Goal: Transaction & Acquisition: Purchase product/service

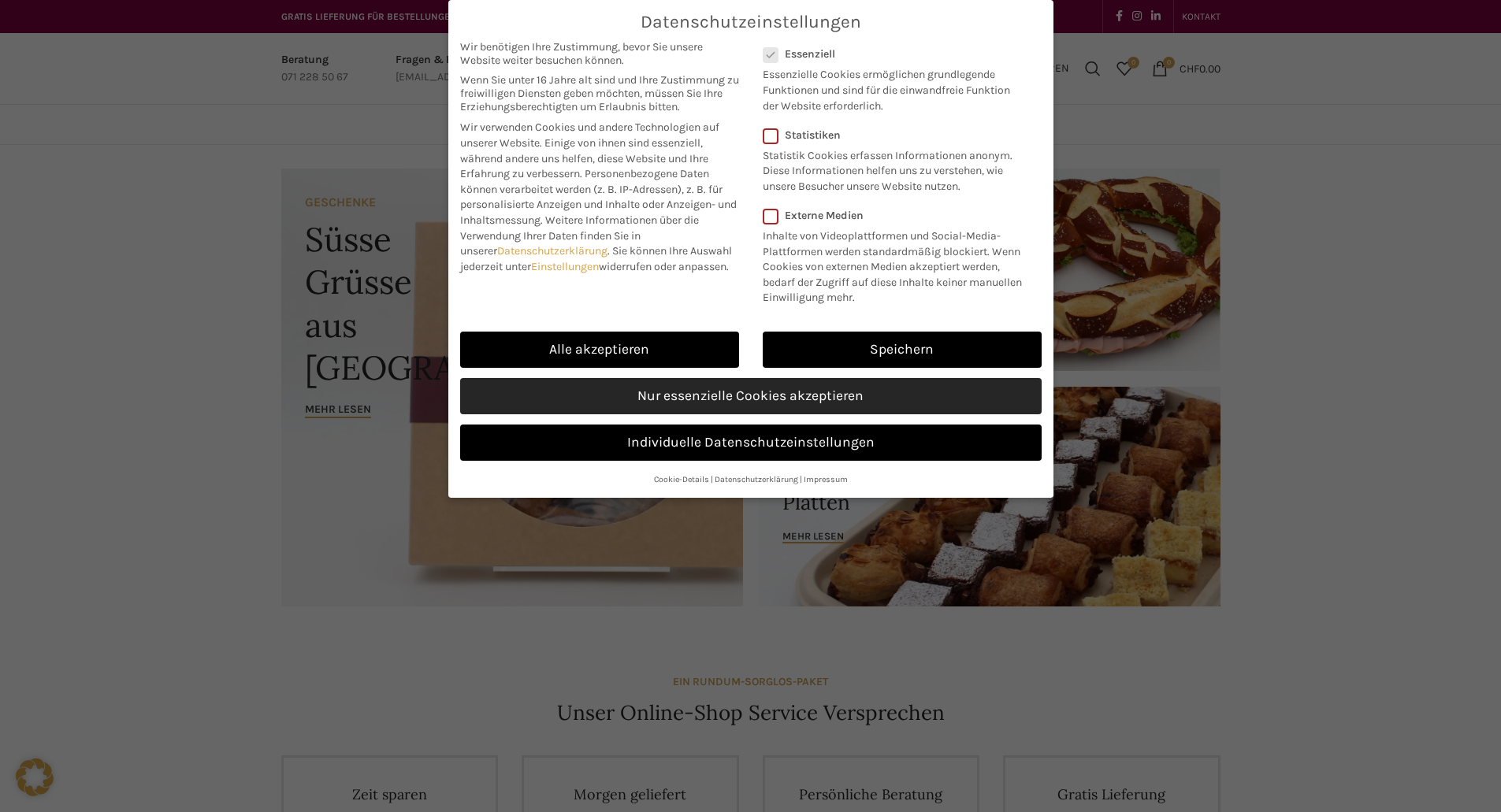
click at [881, 405] on link "Nur essenzielle Cookies akzeptieren" at bounding box center [751, 396] width 581 height 36
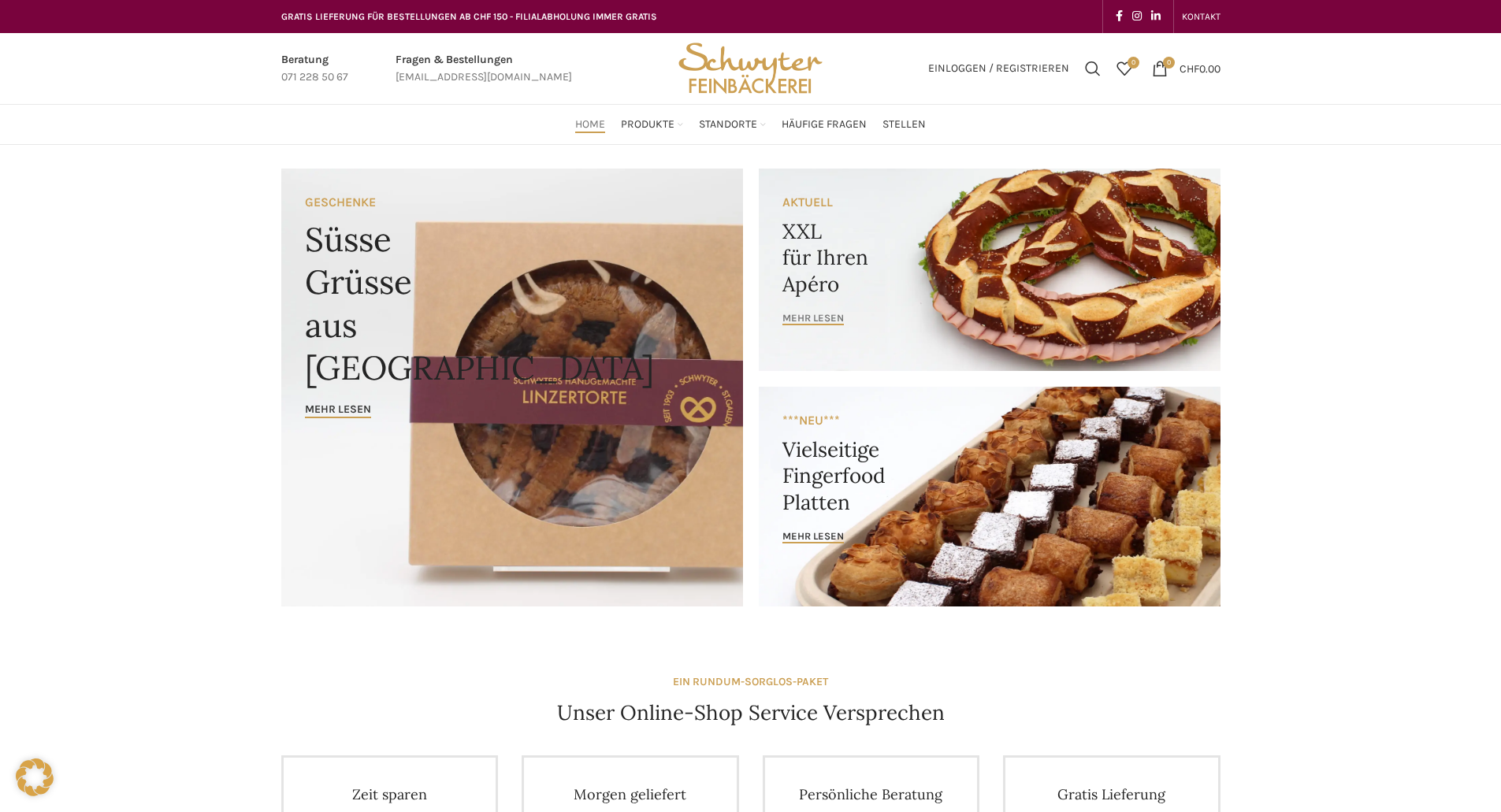
click at [821, 322] on span "mehr lesen" at bounding box center [812, 318] width 61 height 12
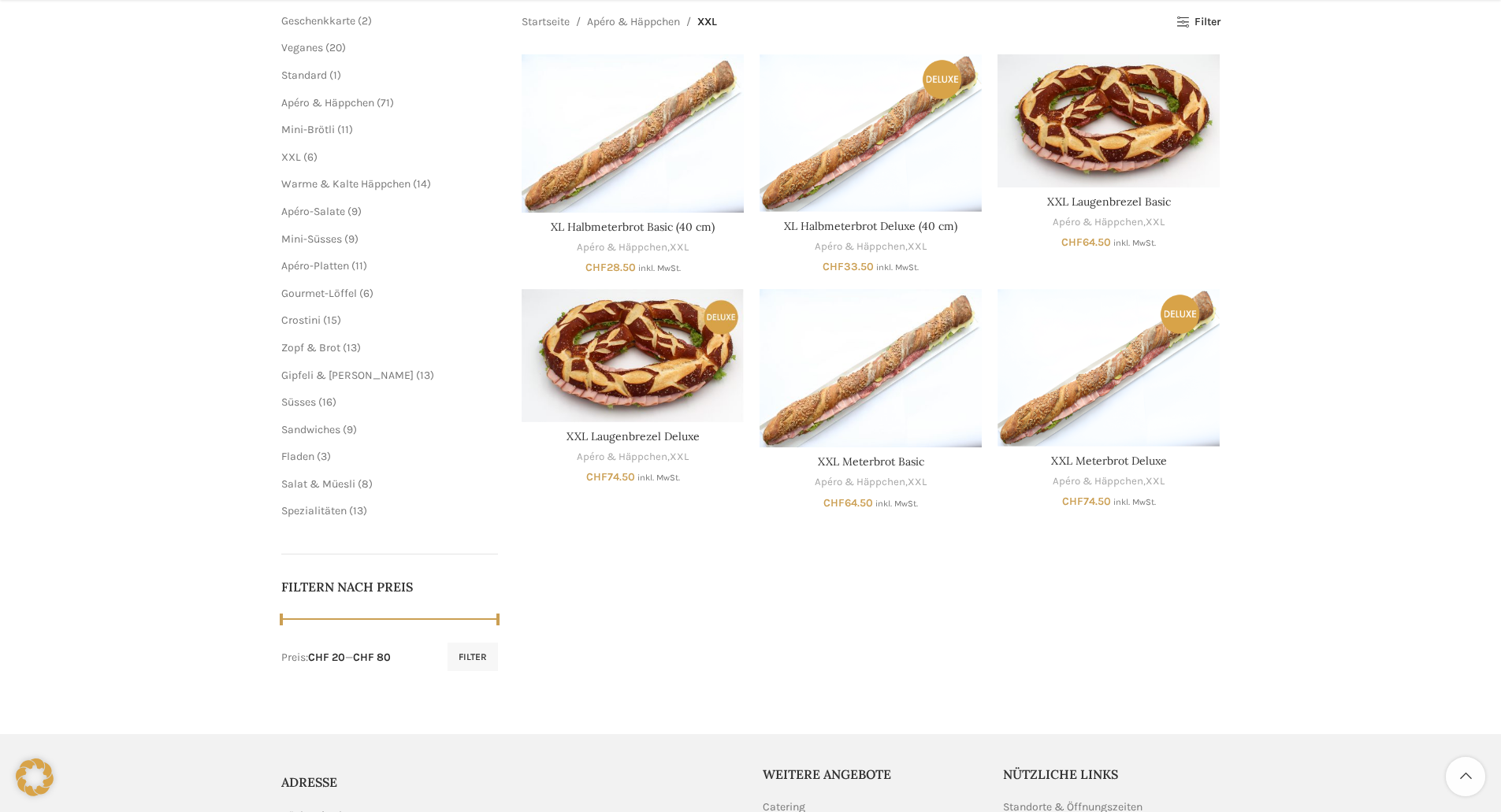
scroll to position [157, 0]
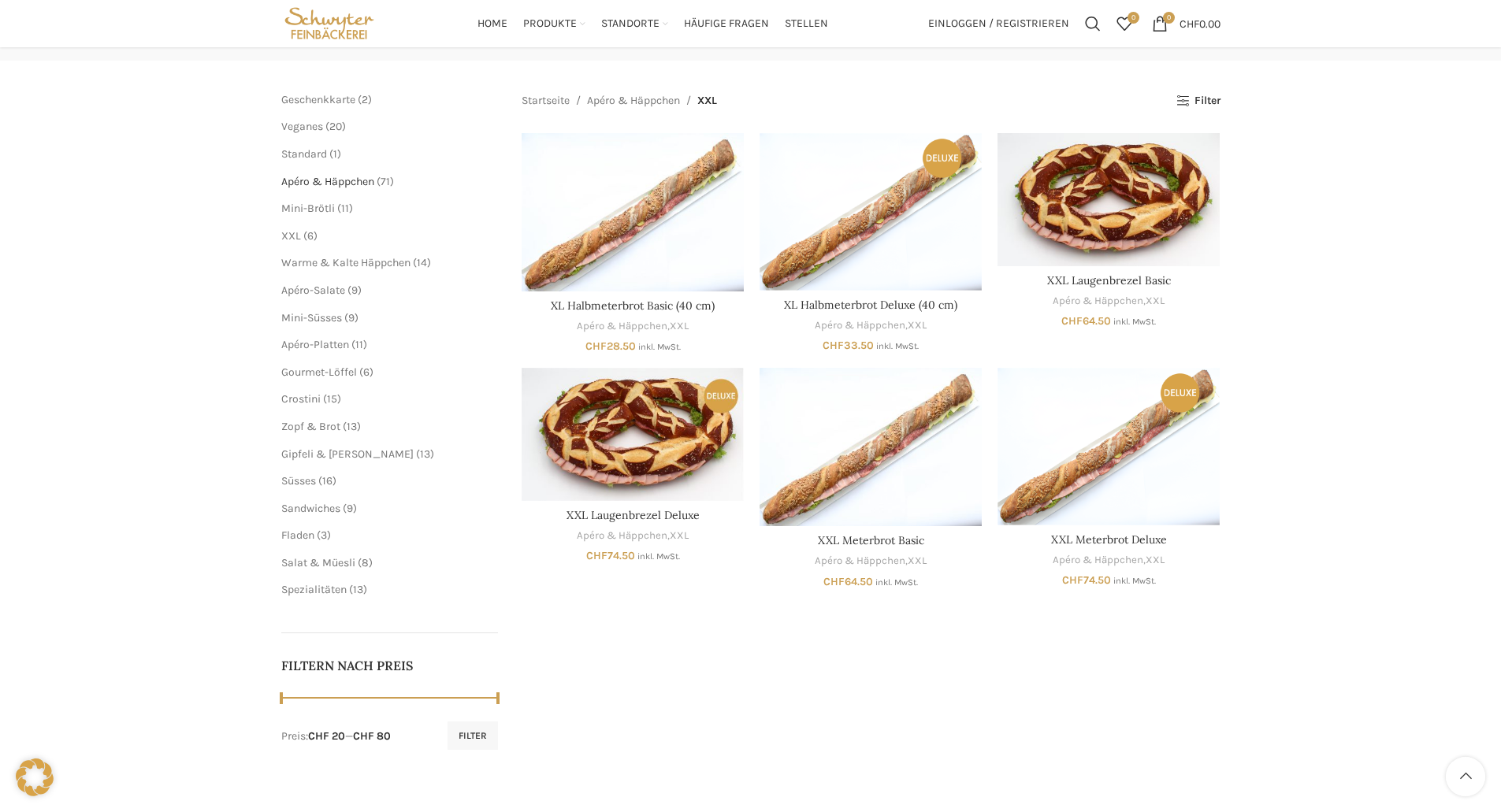
click at [359, 180] on span "Apéro & Häppchen" at bounding box center [327, 181] width 93 height 13
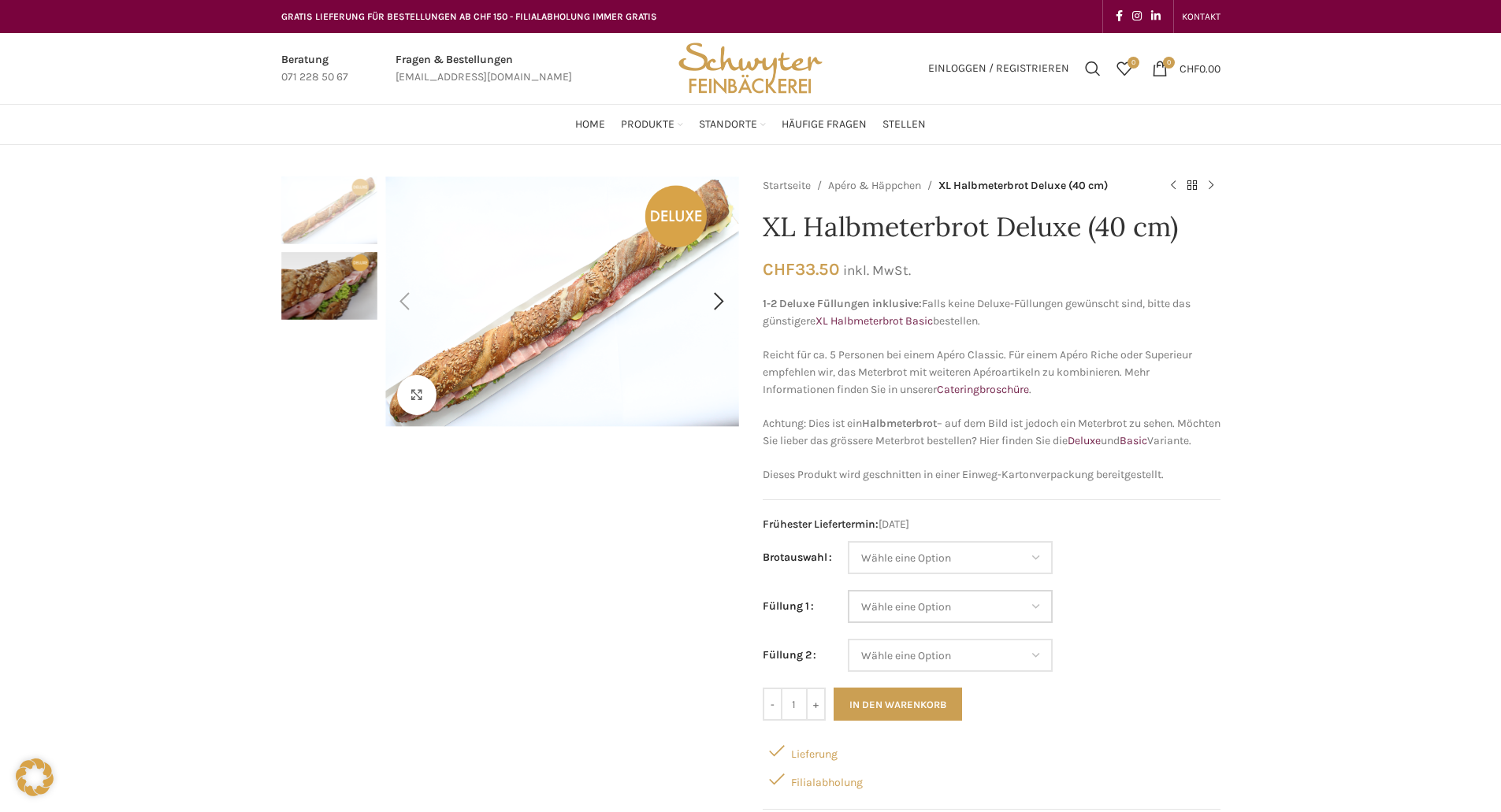
click at [1041, 612] on select "Wähle eine Option Lachs (Deluxe) Roastbeef (Deluxe) Rohschinken (Deluxe) Mostbr…" at bounding box center [950, 606] width 205 height 33
click at [1337, 496] on div "Klicken um zu vergrössern Startseite Apéro & Häppchen XL Halbmeterbrot Deluxe (…" at bounding box center [750, 759] width 1501 height 1167
click at [1010, 574] on select "Wähle eine Option Baguette Paillasse dunkel Paillasse knusper (Bild) Laugenbagu…" at bounding box center [950, 557] width 205 height 33
click at [848, 558] on select "Wähle eine Option Baguette Paillasse dunkel Paillasse knusper (Bild) Laugenbagu…" at bounding box center [950, 557] width 205 height 33
click at [986, 574] on select "Wähle eine Option Baguette Paillasse dunkel Paillasse knusper (Bild) Laugenbagu…" at bounding box center [950, 557] width 205 height 33
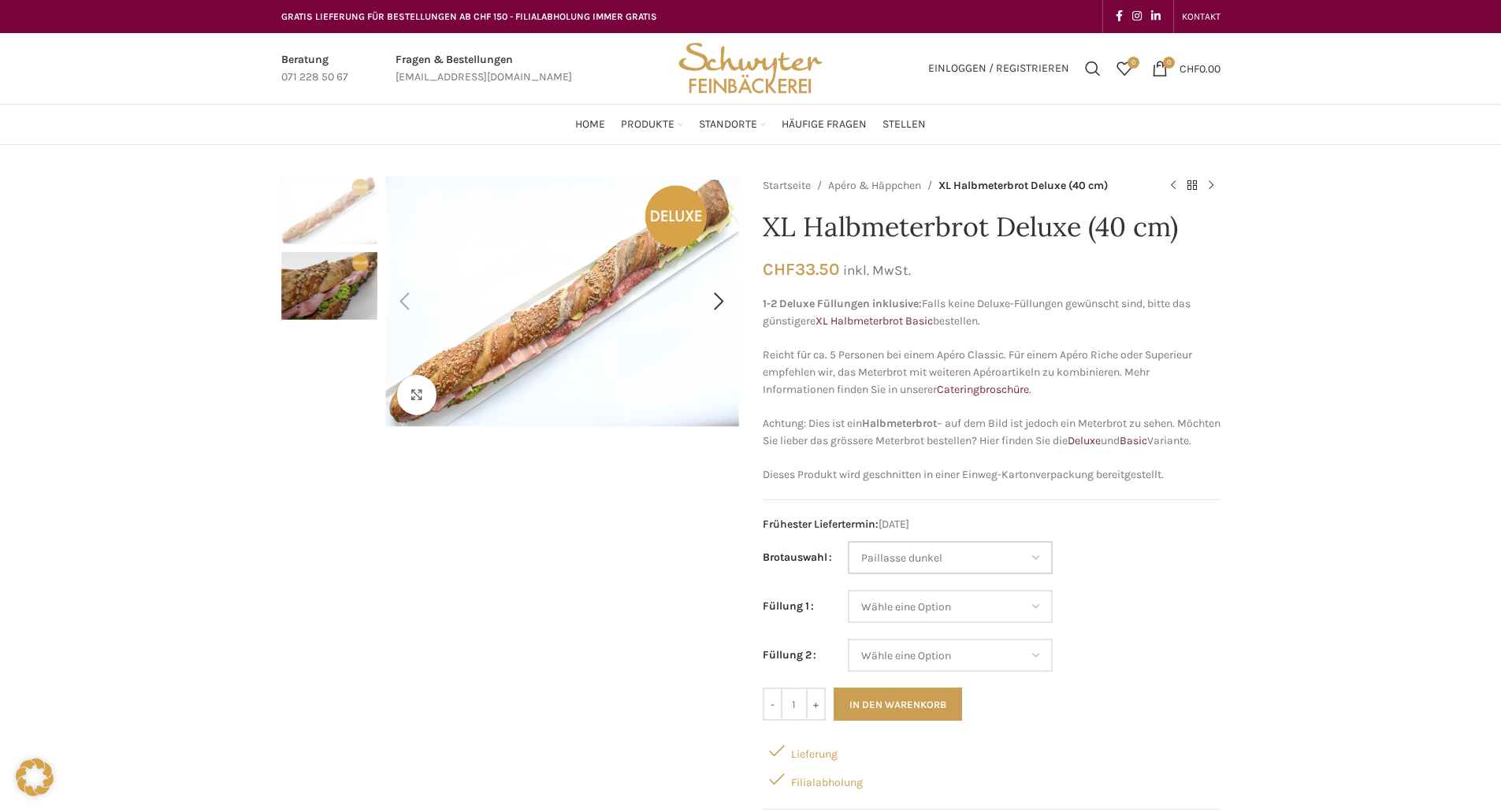
click at [848, 558] on select "Wähle eine Option Baguette Paillasse dunkel Paillasse knusper (Bild) Laugenbagu…" at bounding box center [950, 557] width 205 height 33
select select "Paillasse dunkel"
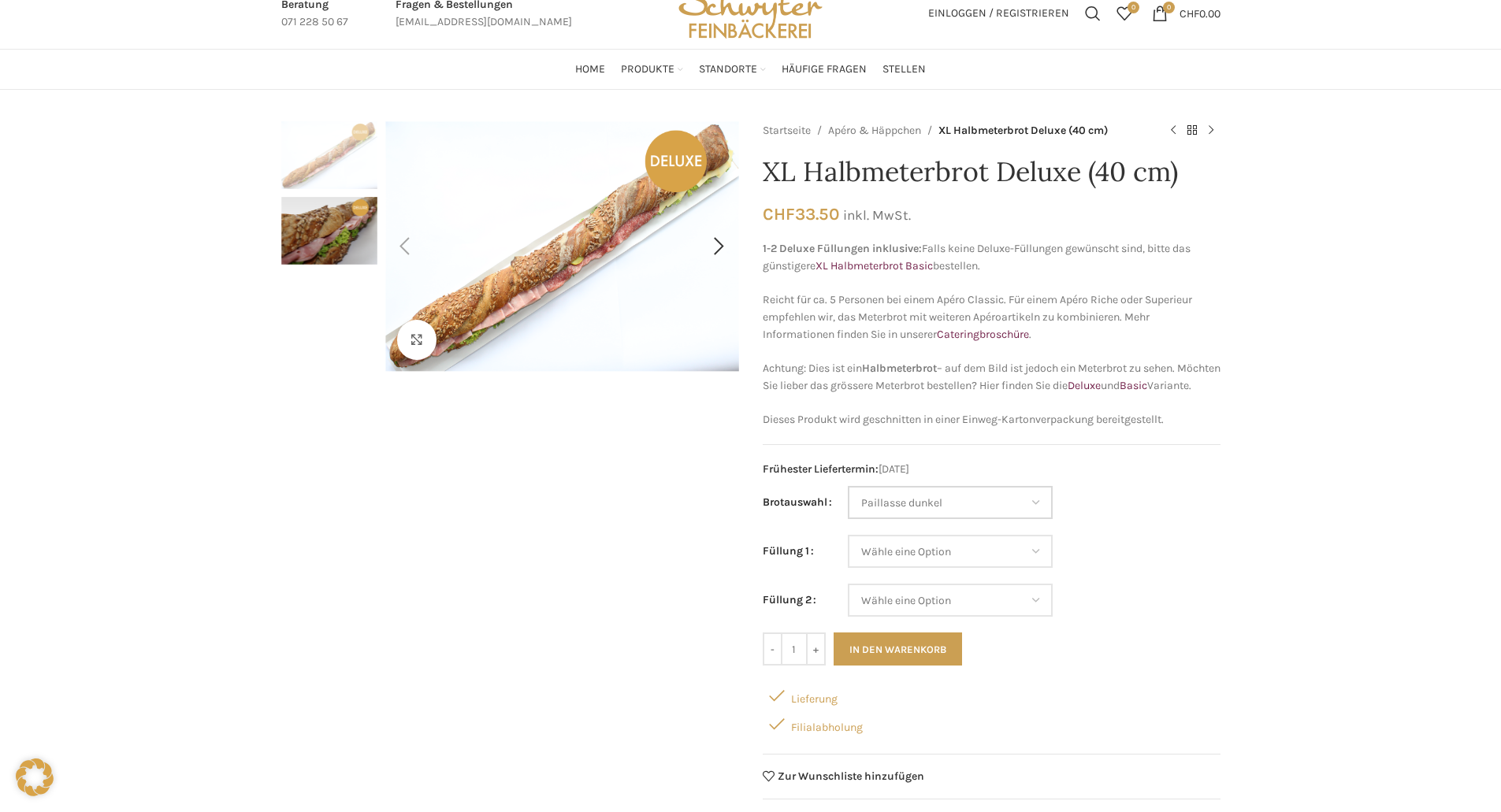
scroll to position [79, 0]
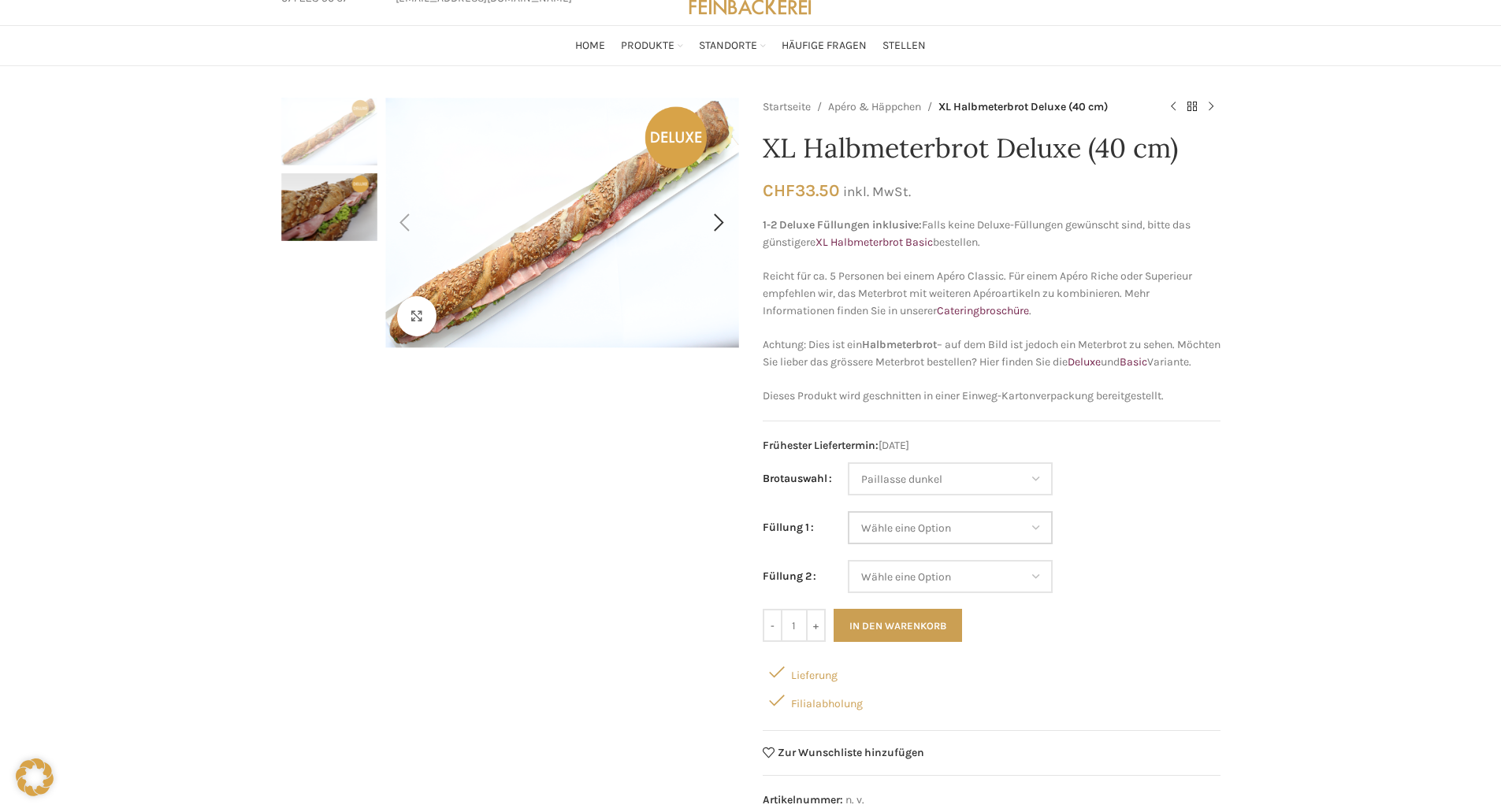
click at [1025, 544] on select "Wähle eine Option Lachs (Deluxe) Roastbeef (Deluxe) Rohschinken (Deluxe) Mostbr…" at bounding box center [950, 527] width 205 height 33
select select "Thonmasse"
click at [848, 528] on select "Wähle eine Option Lachs (Deluxe) Roastbeef (Deluxe) Rohschinken (Deluxe) Mostbr…" at bounding box center [950, 527] width 205 height 33
select select "Paillasse dunkel"
select select "Thonmasse"
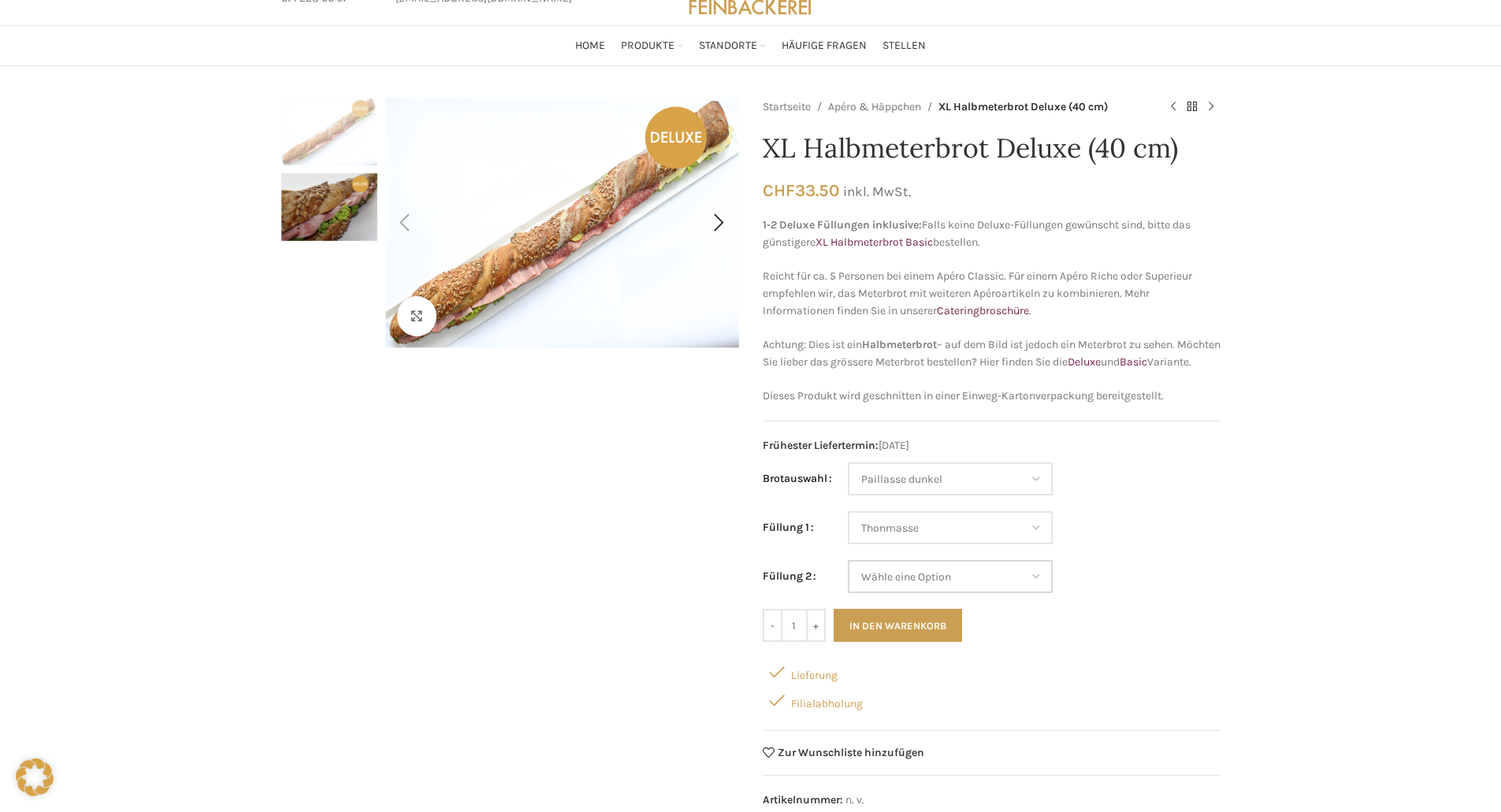
click at [1035, 591] on select "Wähle eine Option Lachs (Deluxe) Roastbeef (Deluxe) Rohschinken (Deluxe) Mostbr…" at bounding box center [950, 576] width 205 height 33
select select "Eimasse"
click at [848, 577] on select "Wähle eine Option Lachs (Deluxe) Roastbeef (Deluxe) Rohschinken (Deluxe) Mostbr…" at bounding box center [950, 576] width 205 height 33
select select "Paillasse dunkel"
select select "Thonmasse"
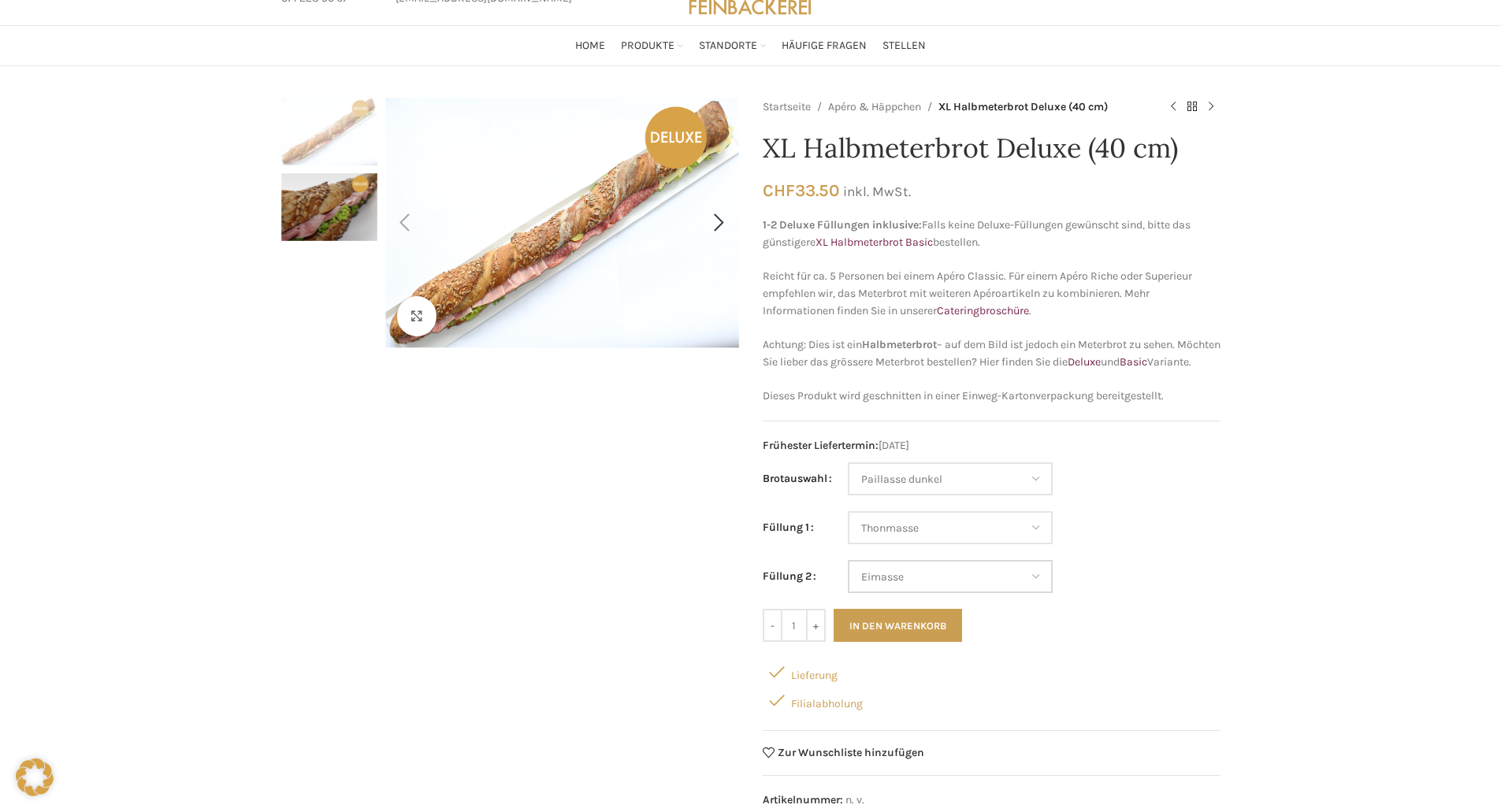
select select "Eimasse"
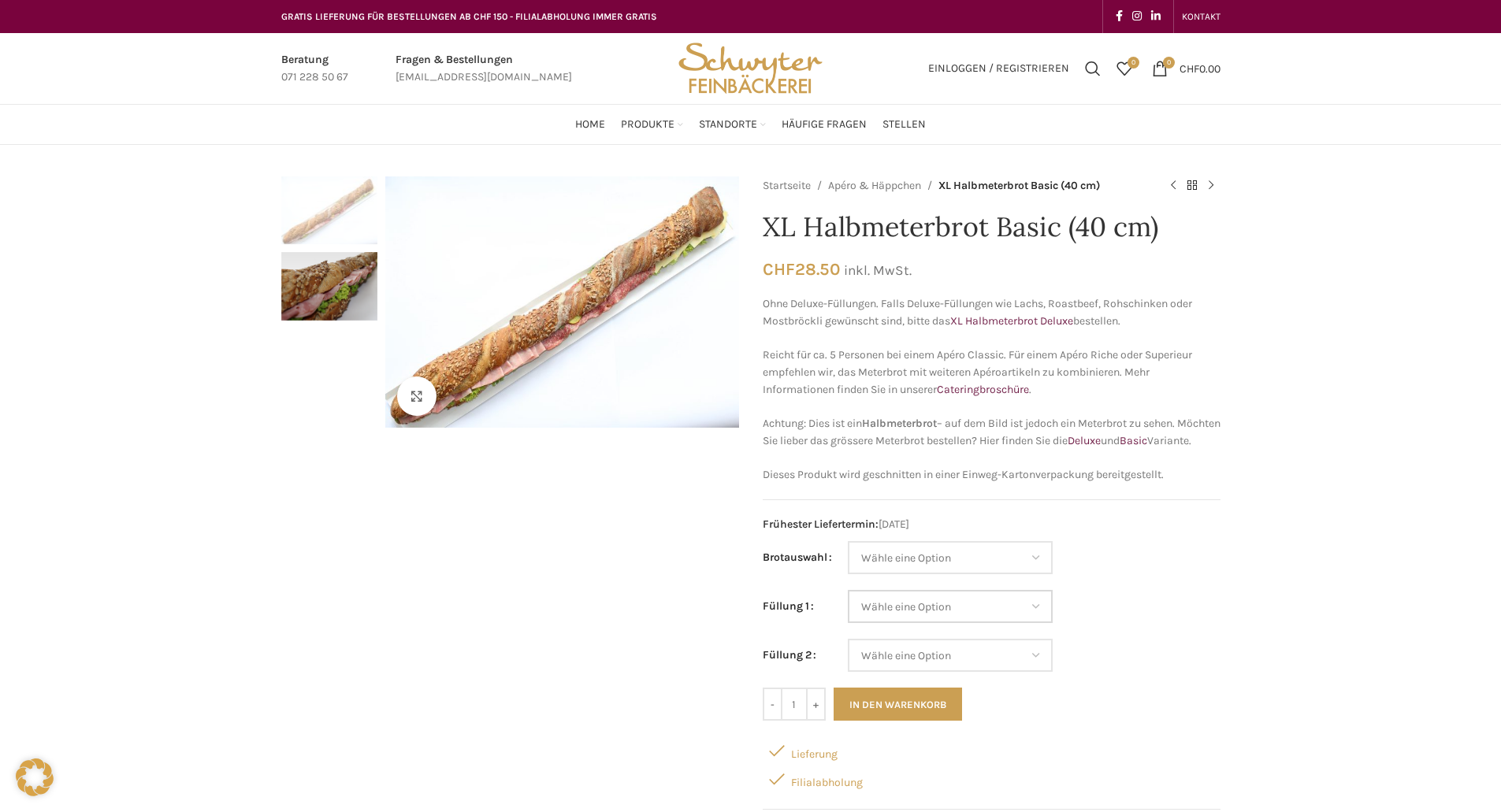
click at [1045, 623] on select "Wähle eine Option Salami Schinken Fleischkäse Trutenschinken Appenzellerkäse Gr…" at bounding box center [950, 606] width 205 height 33
click at [548, 559] on div "Klicken um zu vergrössern" at bounding box center [509, 549] width 458 height 745
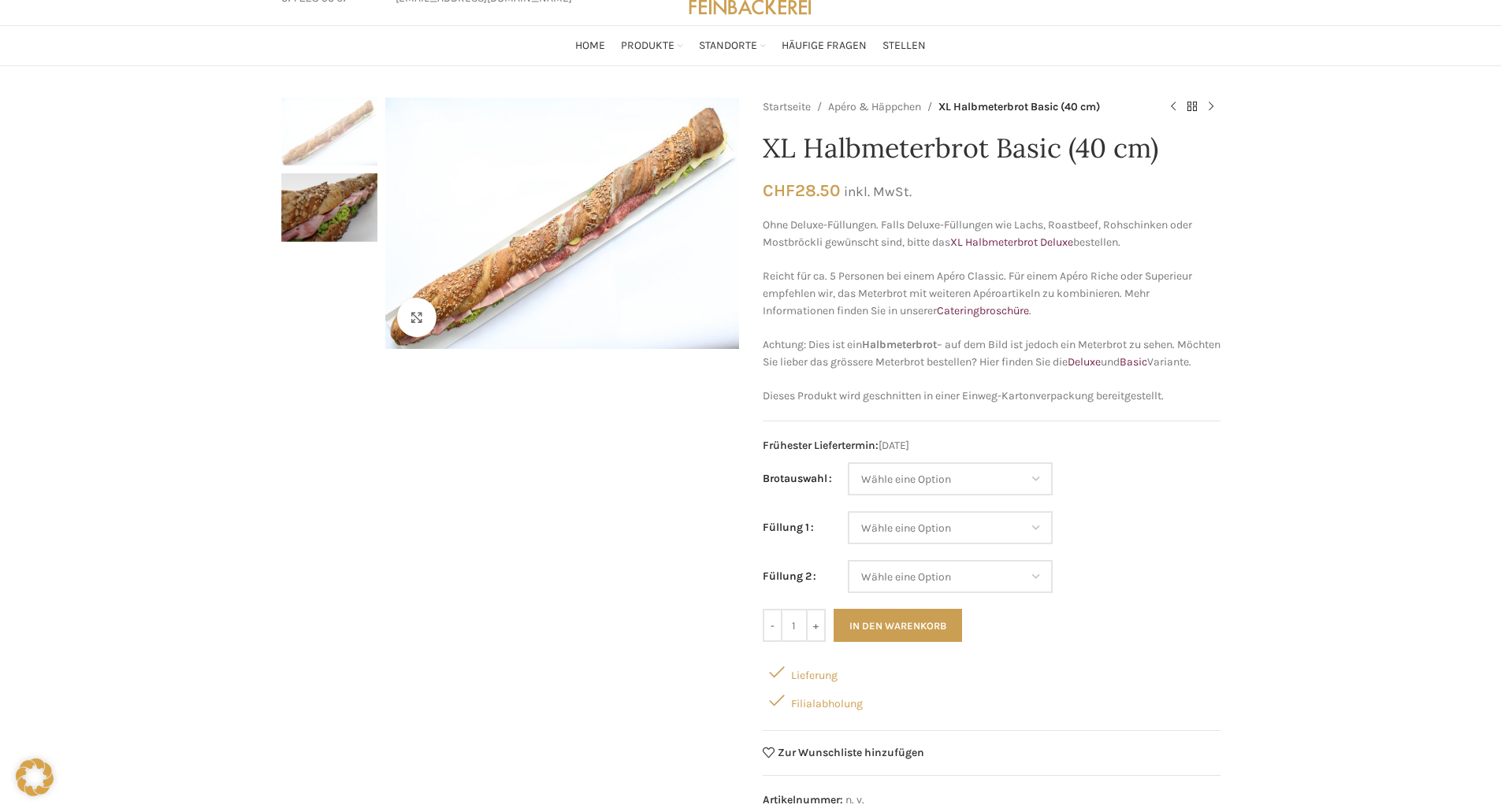
click at [1074, 546] on td "Wähle eine Option Salami Schinken Fleischkäse Trutenschinken Appenzellerkäse Gr…" at bounding box center [1034, 536] width 373 height 49
click at [1042, 544] on select "Wähle eine Option Salami Schinken Fleischkäse Trutenschinken Appenzellerkäse Gr…" at bounding box center [950, 527] width 205 height 33
click at [1108, 547] on td "Wähle eine Option Salami Schinken Fleischkäse Trutenschinken Appenzellerkäse Gr…" at bounding box center [1034, 536] width 373 height 49
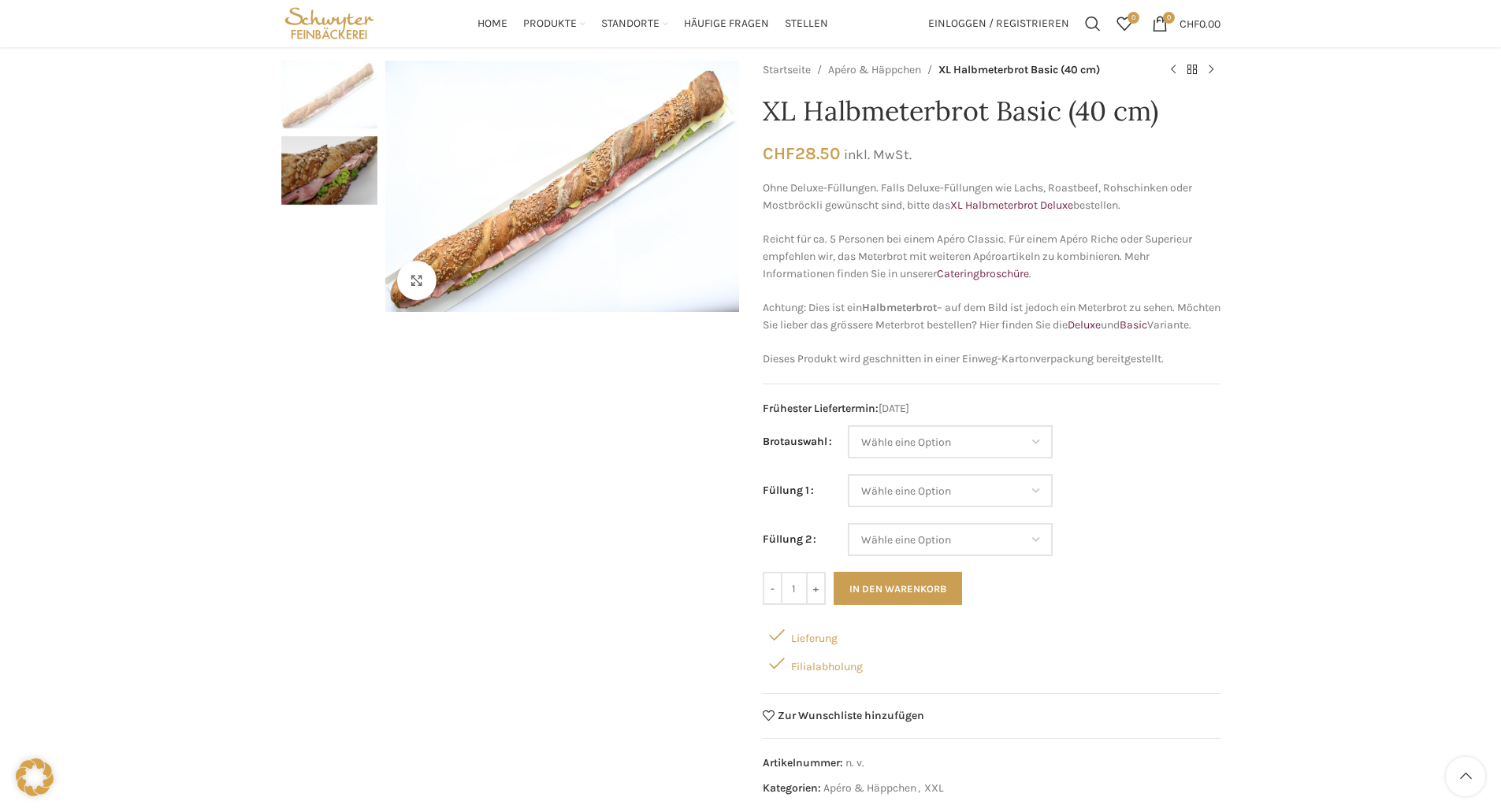
scroll to position [0, 0]
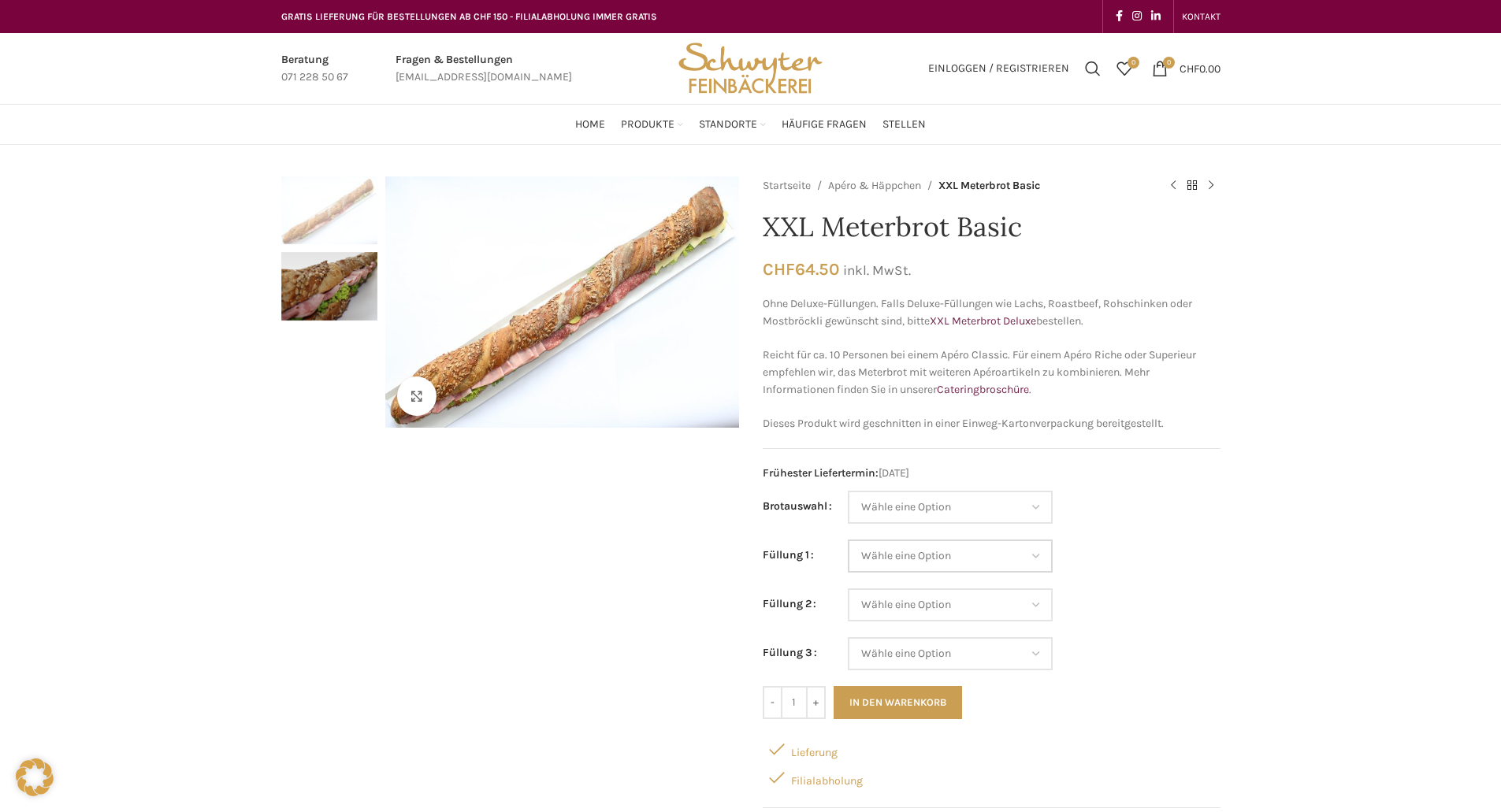
click at [1034, 558] on select "Wähle eine Option Salami Schinken Fleischkäse Trutenschinken Appenzellerkäse Gr…" at bounding box center [950, 555] width 205 height 33
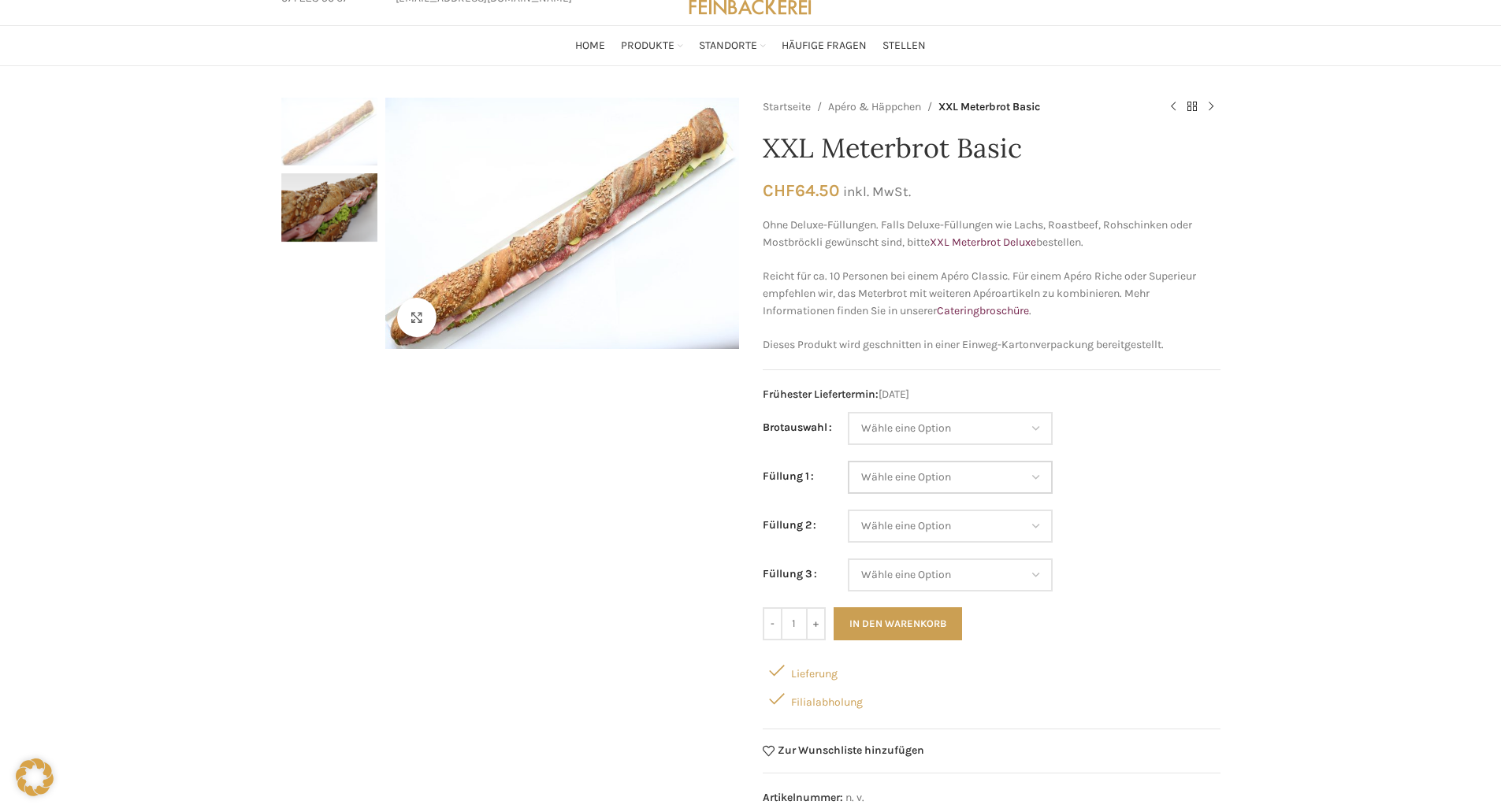
click at [1042, 467] on select "Wähle eine Option Salami Schinken Fleischkäse Trutenschinken Appenzellerkäse Gr…" at bounding box center [950, 477] width 205 height 33
click at [848, 461] on select "Wähle eine Option Salami Schinken Fleischkäse Trutenschinken Appenzellerkäse Gr…" at bounding box center [950, 477] width 205 height 33
select select "Schinken"
click at [1039, 528] on select "Wähle eine Option Salami Schinken Fleischkäse Trutenschinken Appenzellerkäse Gr…" at bounding box center [950, 525] width 205 height 33
select select "Appenzellerkäse"
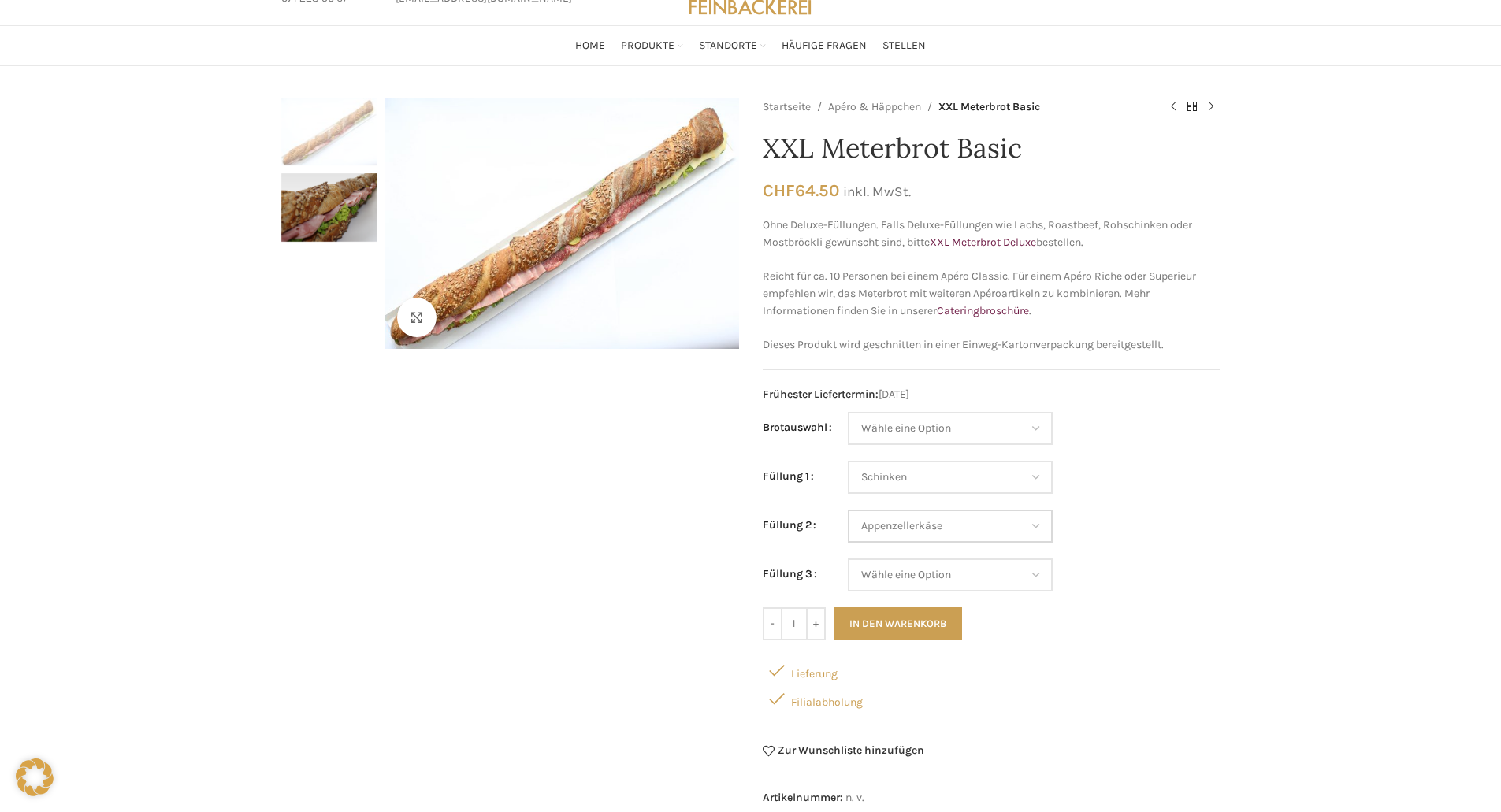
click at [848, 509] on select "Wähle eine Option Salami Schinken Fleischkäse Trutenschinken Appenzellerkäse Gr…" at bounding box center [950, 525] width 205 height 33
select select "Schinken"
select select "Appenzellerkäse"
click at [1032, 575] on select "Wähle eine Option Salami Schinken Fleischkäse Trutenschinken Appenzellerkäse Gr…" at bounding box center [950, 574] width 205 height 33
select select "Fleischkäse"
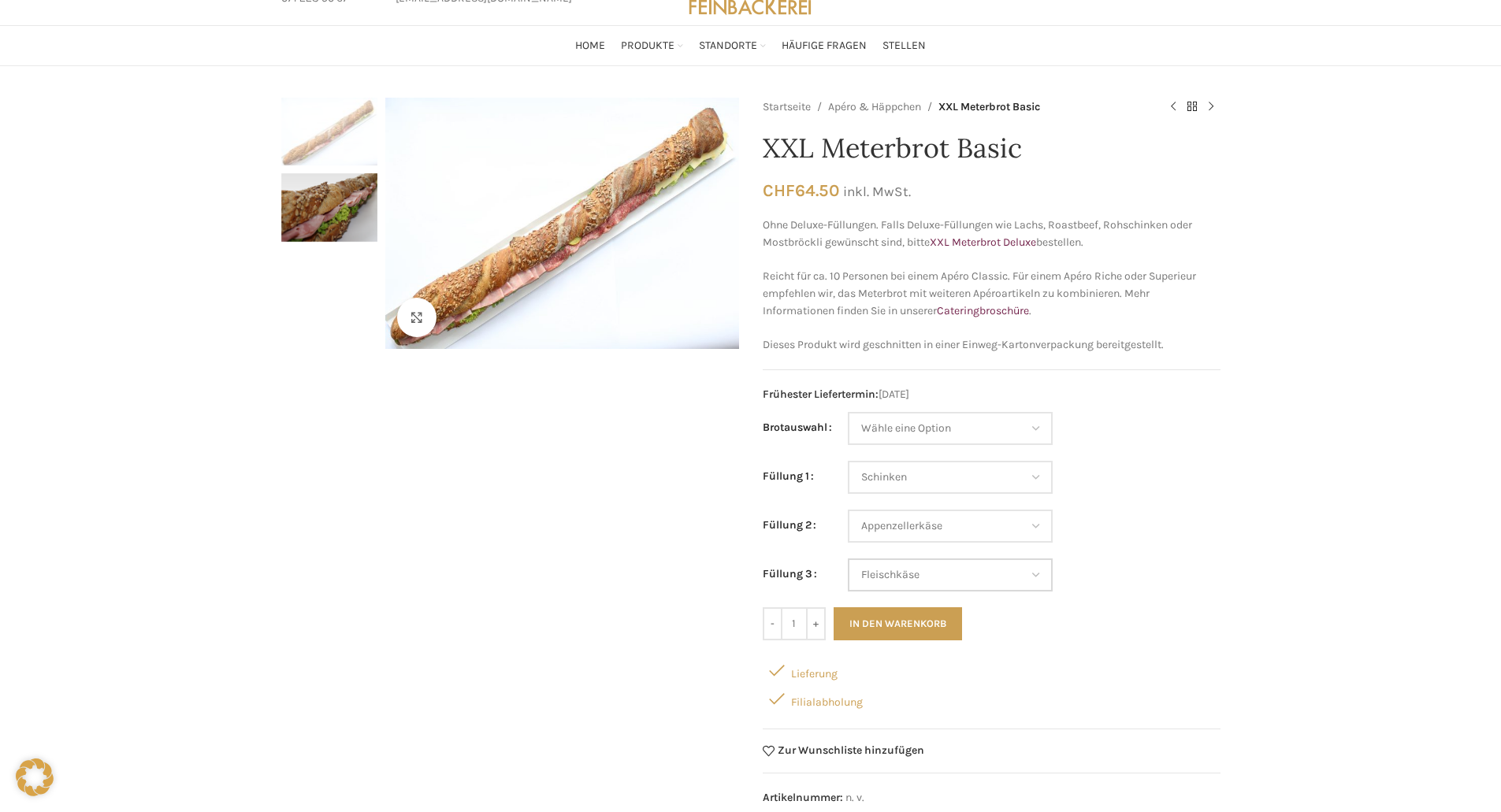
click at [848, 558] on select "Wähle eine Option Salami Schinken Fleischkäse Trutenschinken Appenzellerkäse Gr…" at bounding box center [950, 574] width 205 height 33
select select "Schinken"
select select "Appenzellerkäse"
select select "Fleischkäse"
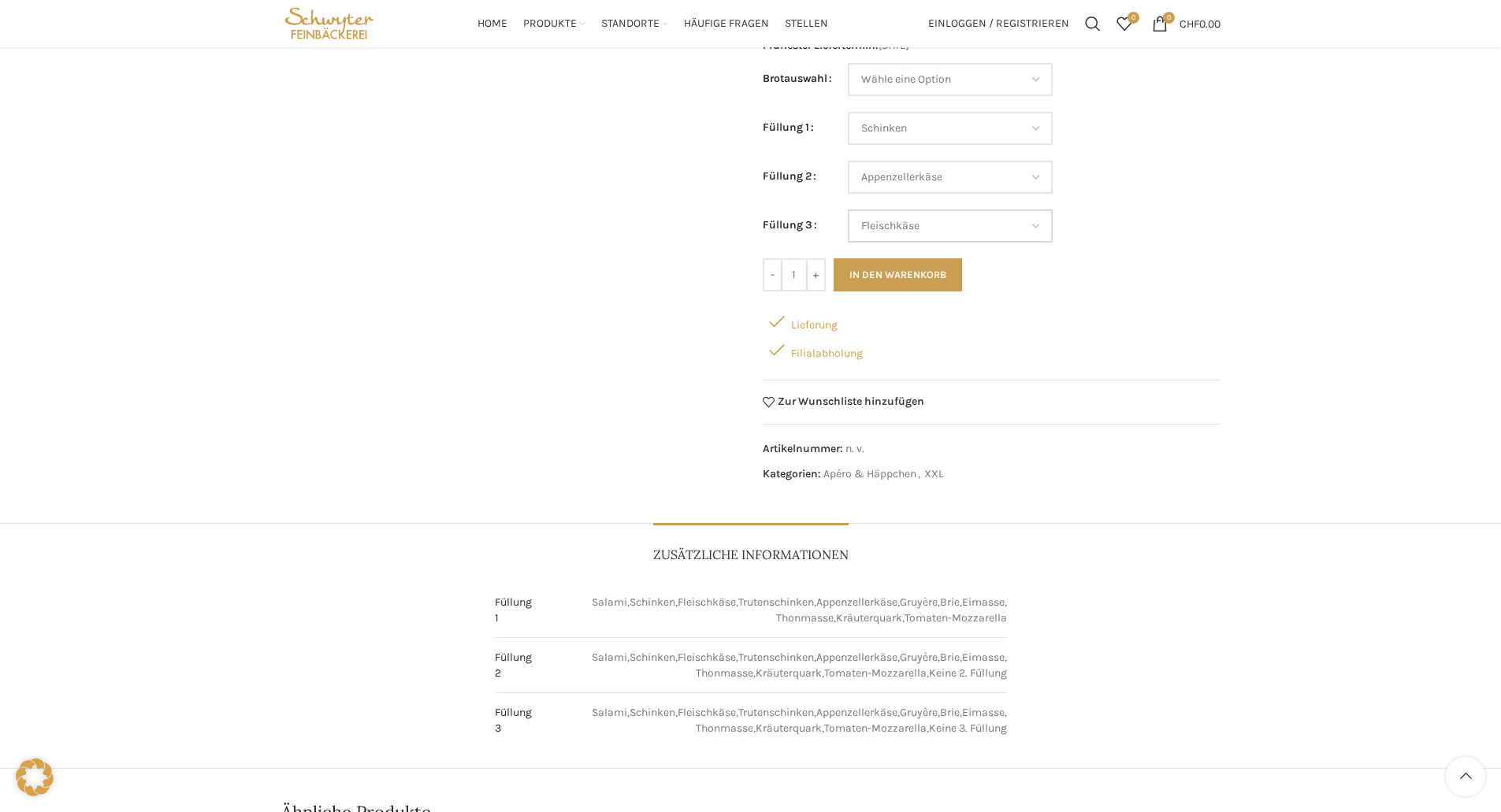
scroll to position [157, 0]
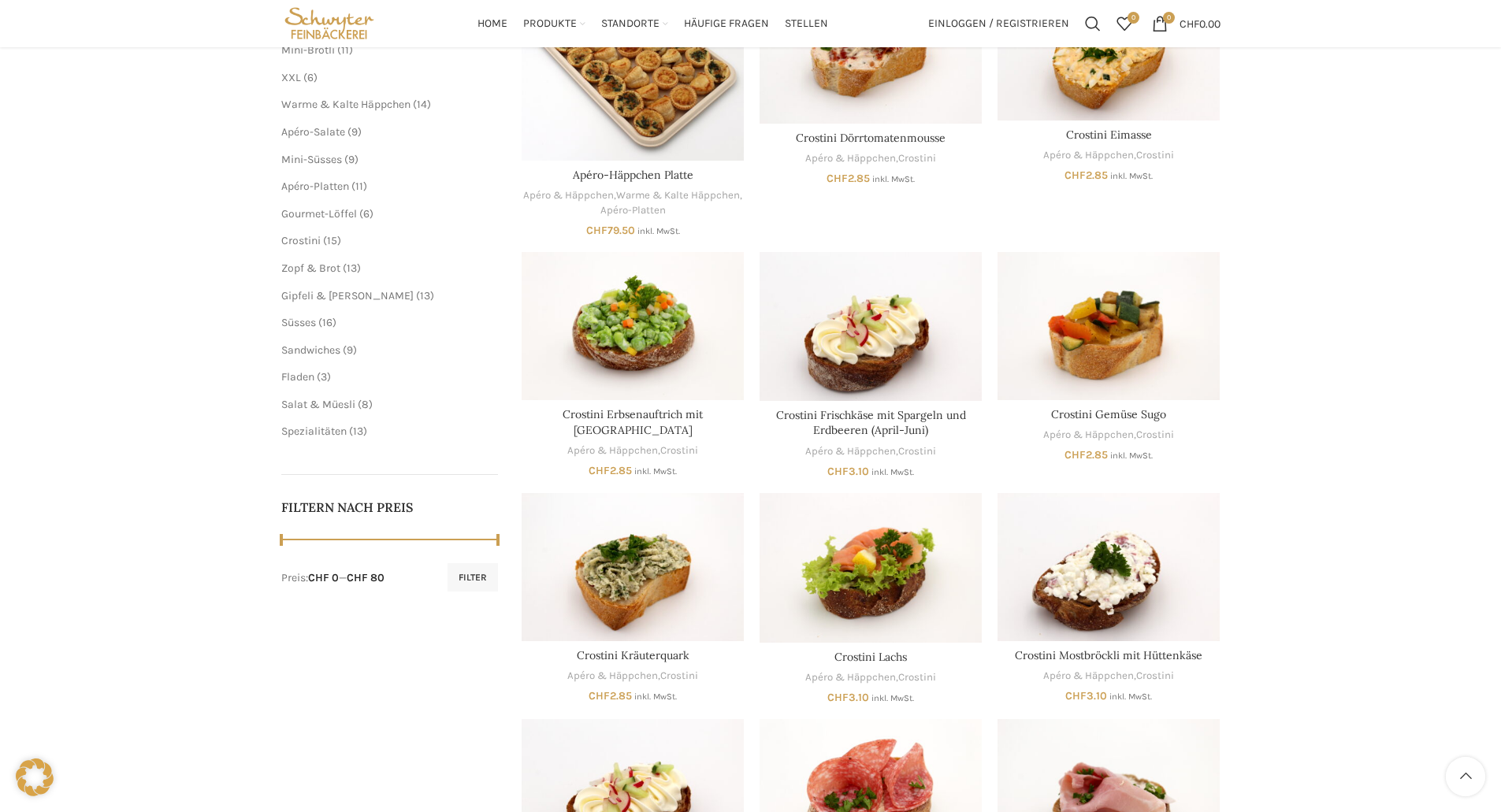
scroll to position [315, 0]
click at [301, 376] on span "Fladen" at bounding box center [297, 377] width 33 height 13
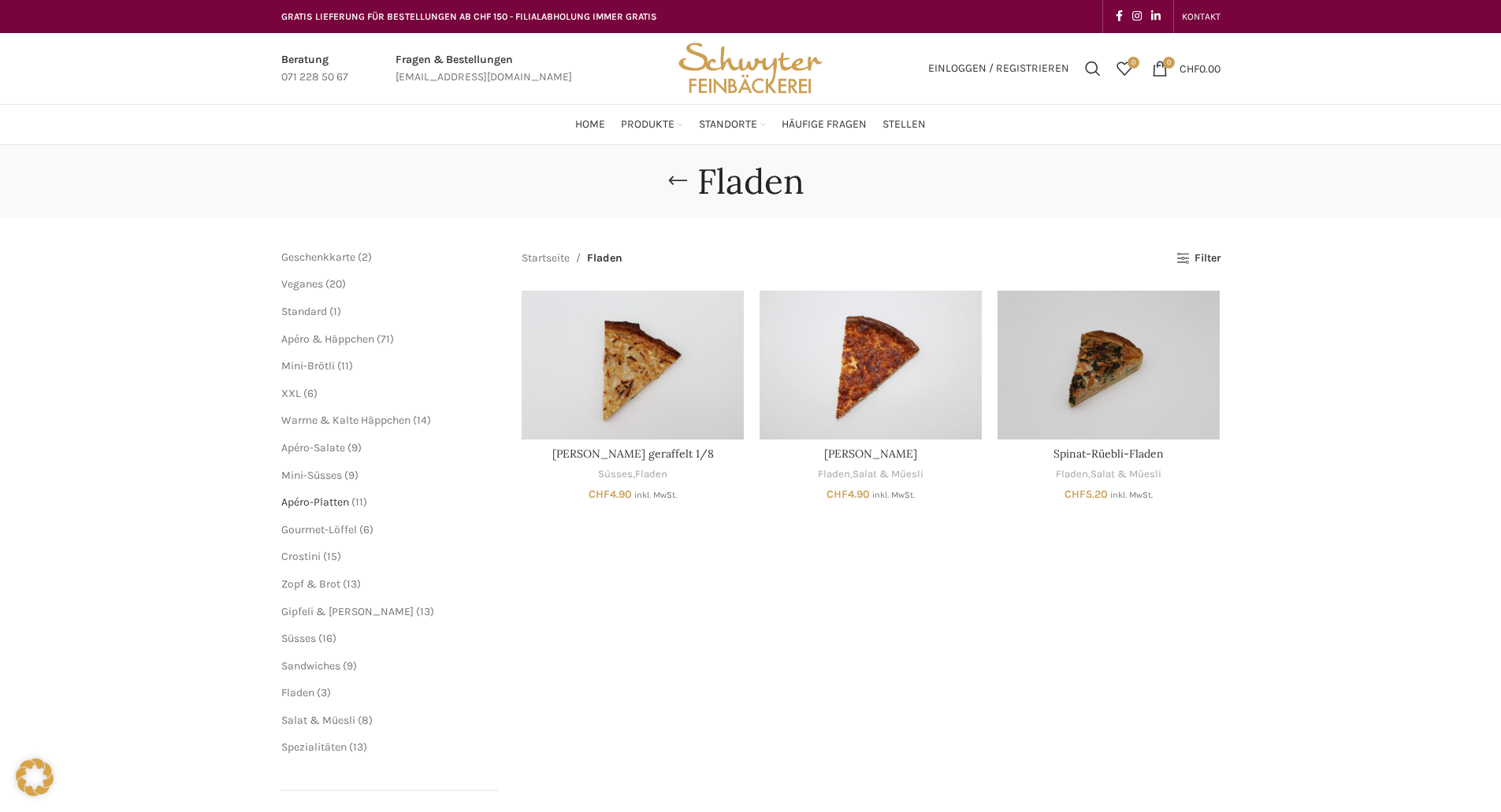
click at [328, 505] on span "Apéro-Platten" at bounding box center [315, 502] width 68 height 13
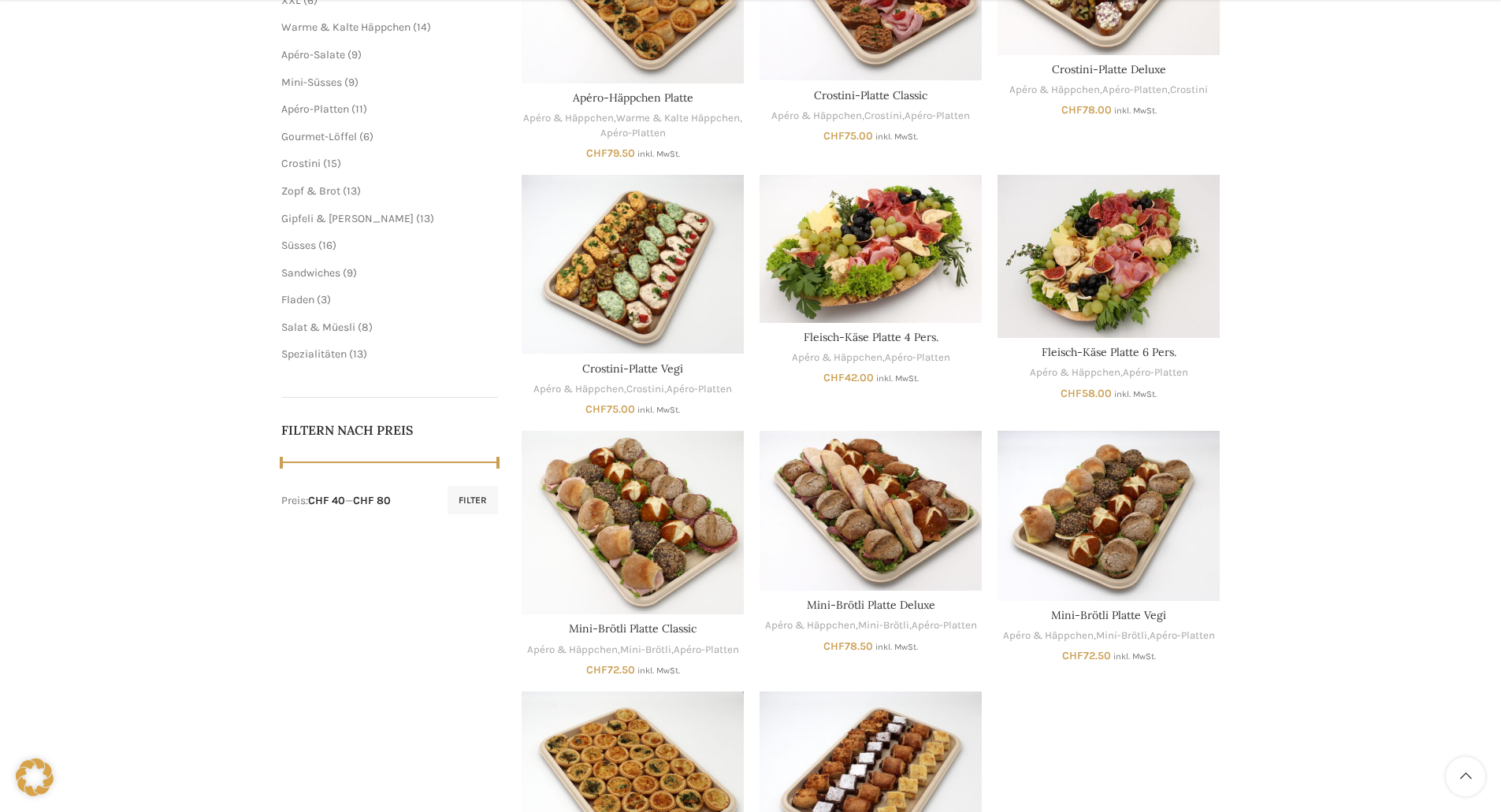
scroll to position [394, 0]
